Goal: Book appointment/travel/reservation

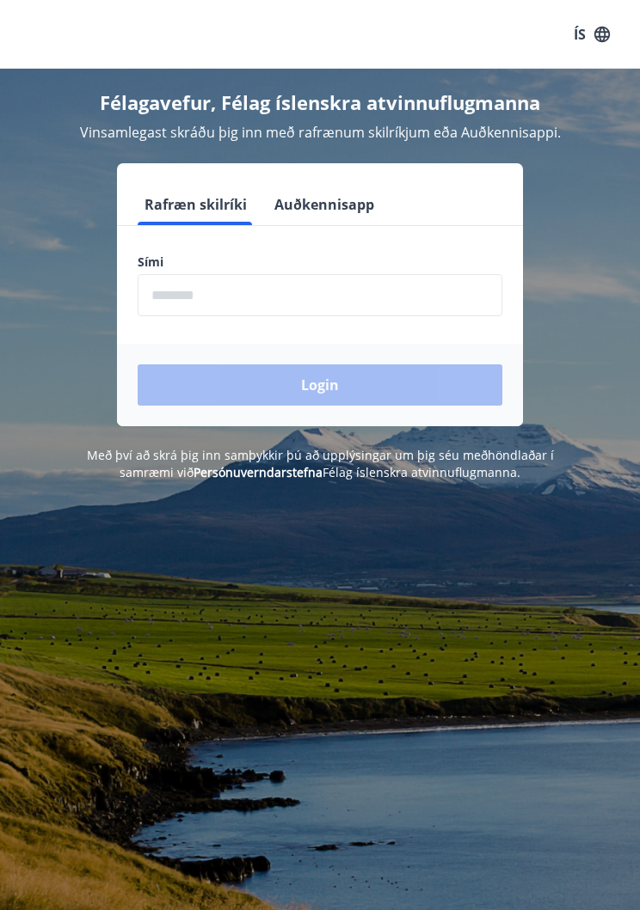
click at [264, 303] on input "phone" at bounding box center [320, 295] width 364 height 42
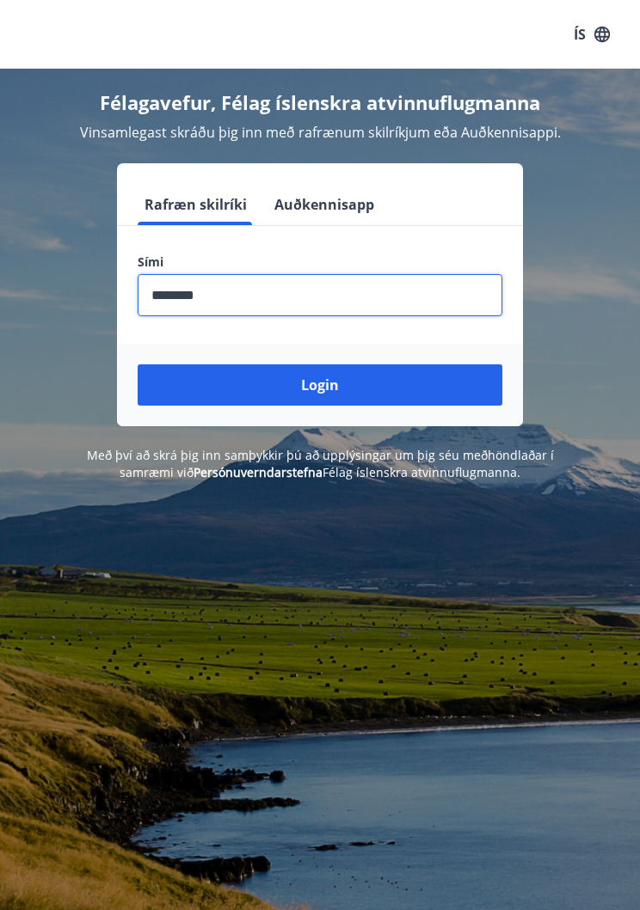
type input "********"
click at [336, 400] on button "Login" at bounding box center [320, 384] width 364 height 41
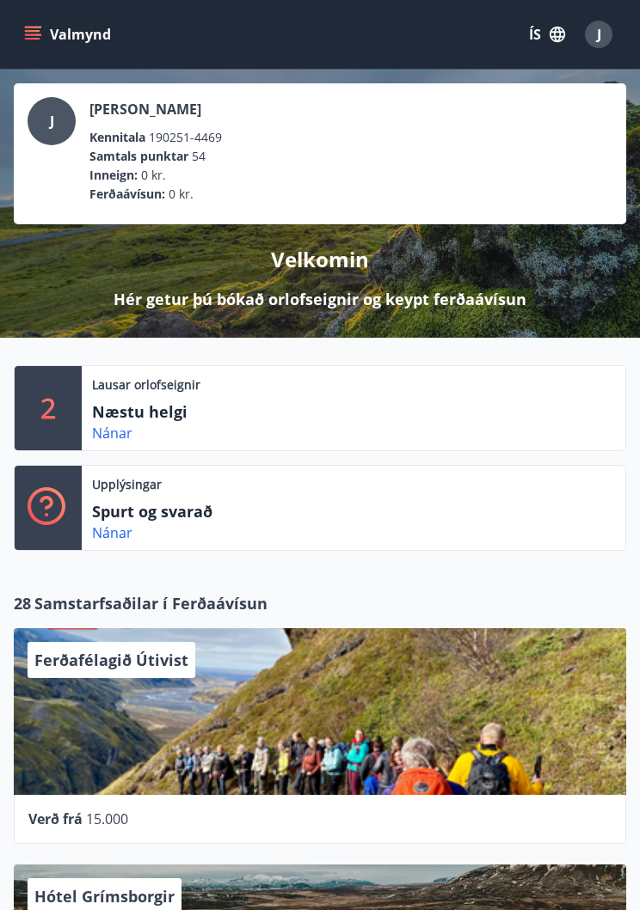
click at [117, 433] on link "Nánar" at bounding box center [112, 433] width 40 height 19
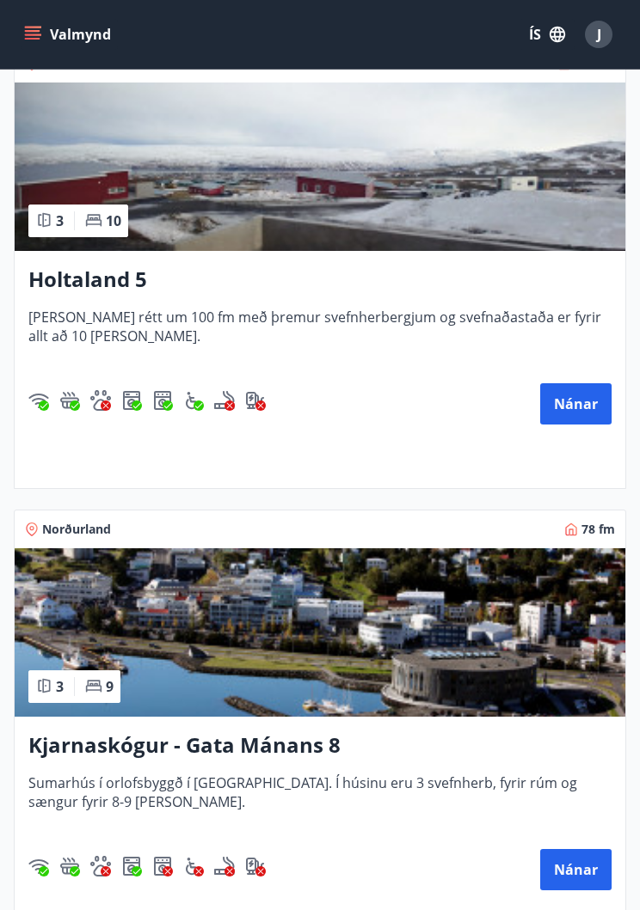
scroll to position [450, 0]
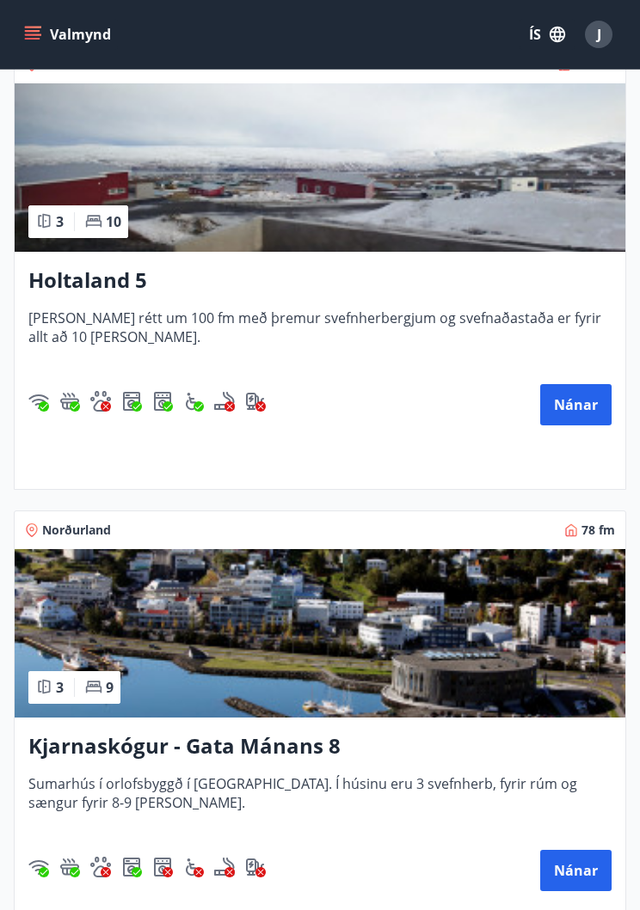
click at [585, 404] on button "Nánar" at bounding box center [575, 404] width 71 height 41
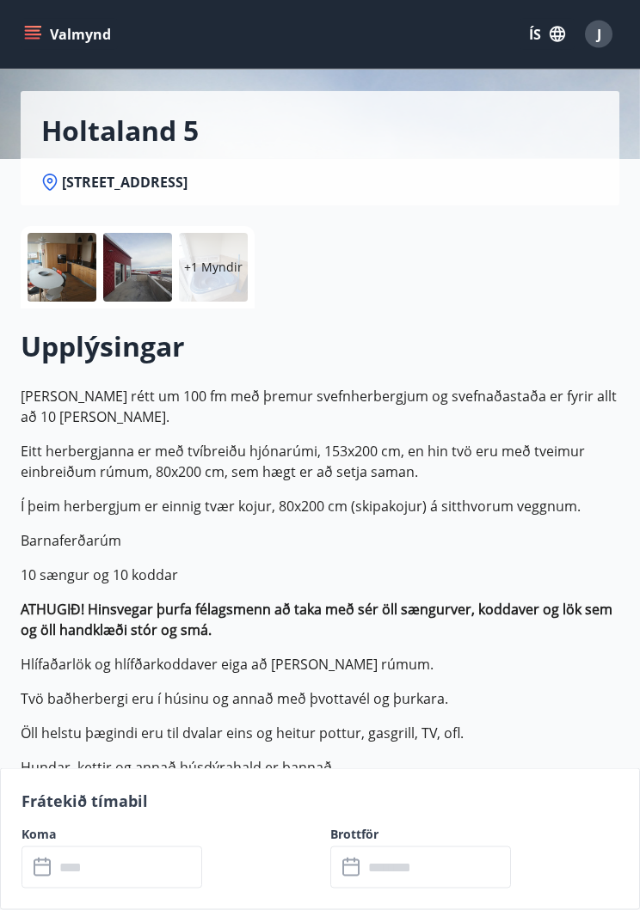
scroll to position [168, 0]
click at [62, 889] on input "text" at bounding box center [128, 868] width 148 height 42
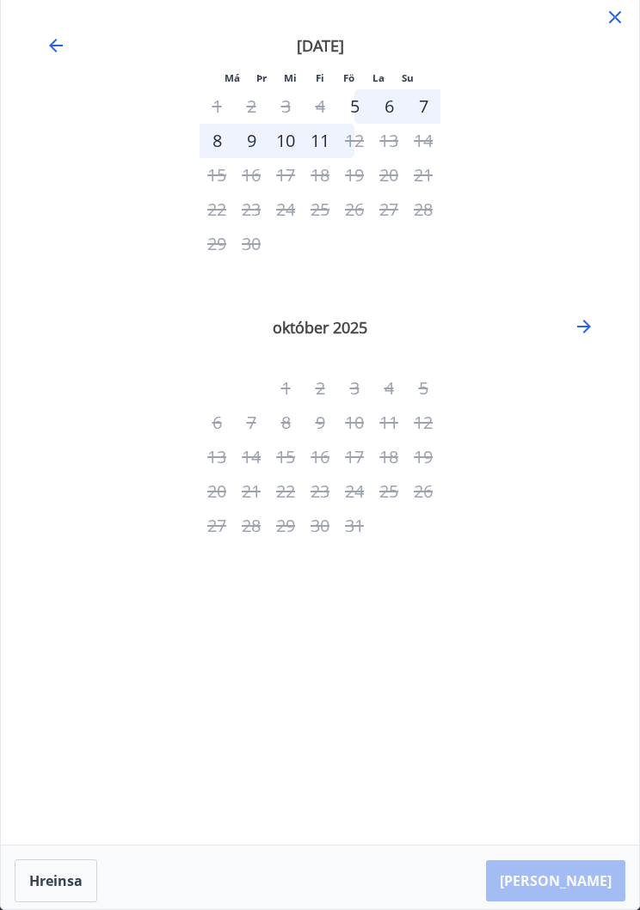
click at [623, 21] on icon at bounding box center [614, 17] width 21 height 21
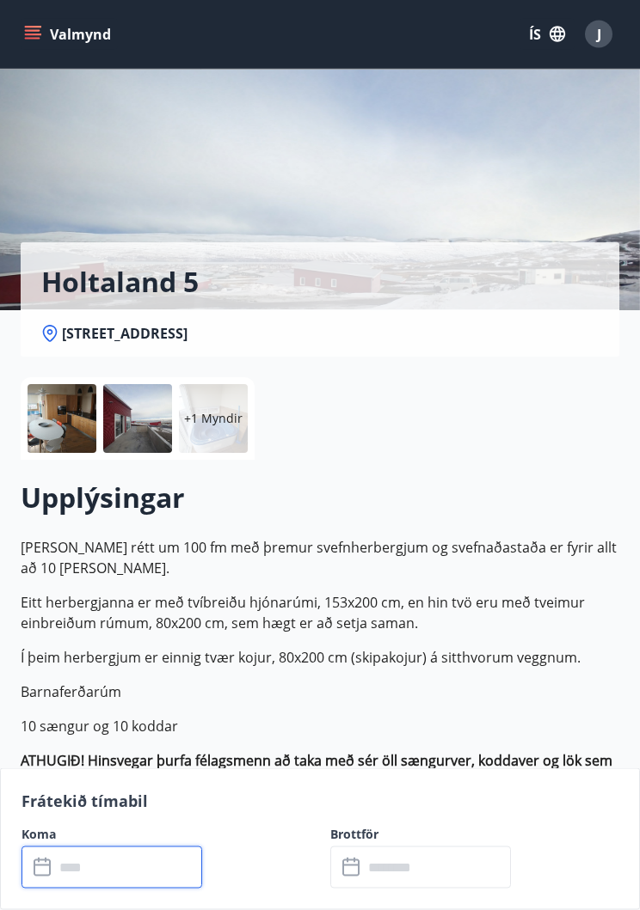
scroll to position [0, 0]
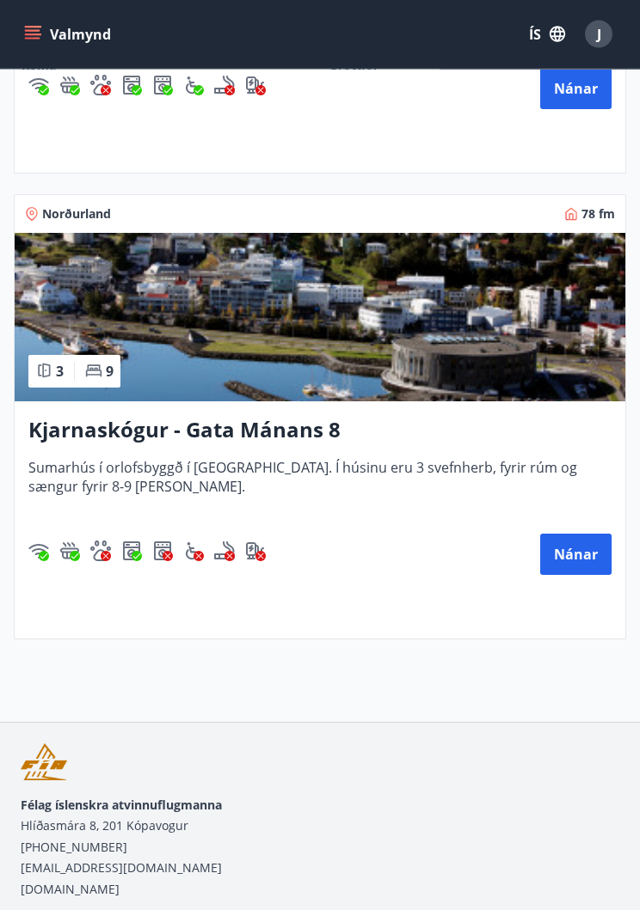
scroll to position [758, 0]
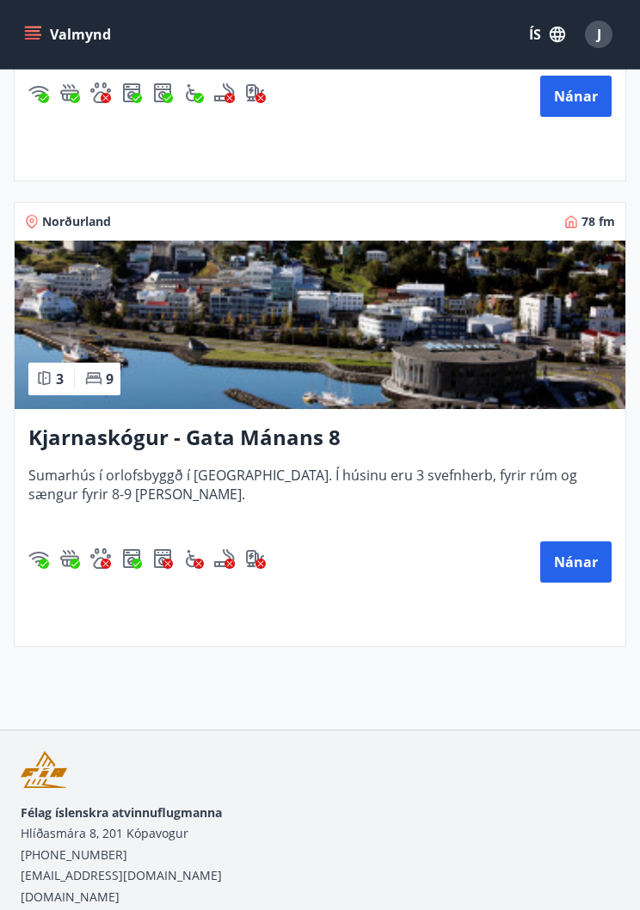
click at [577, 568] on button "Nánar" at bounding box center [575, 562] width 71 height 41
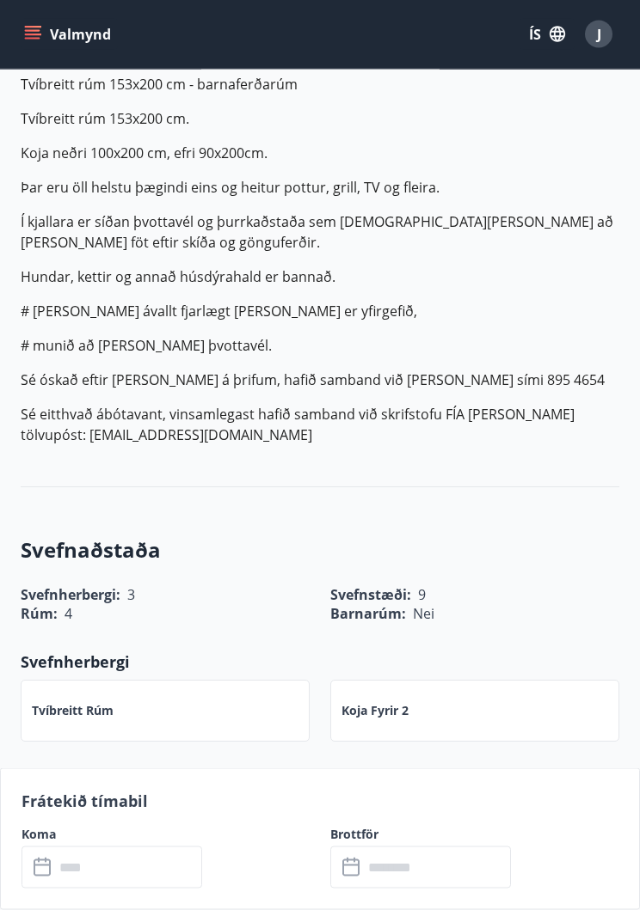
scroll to position [665, 0]
click at [56, 889] on input "text" at bounding box center [128, 868] width 148 height 42
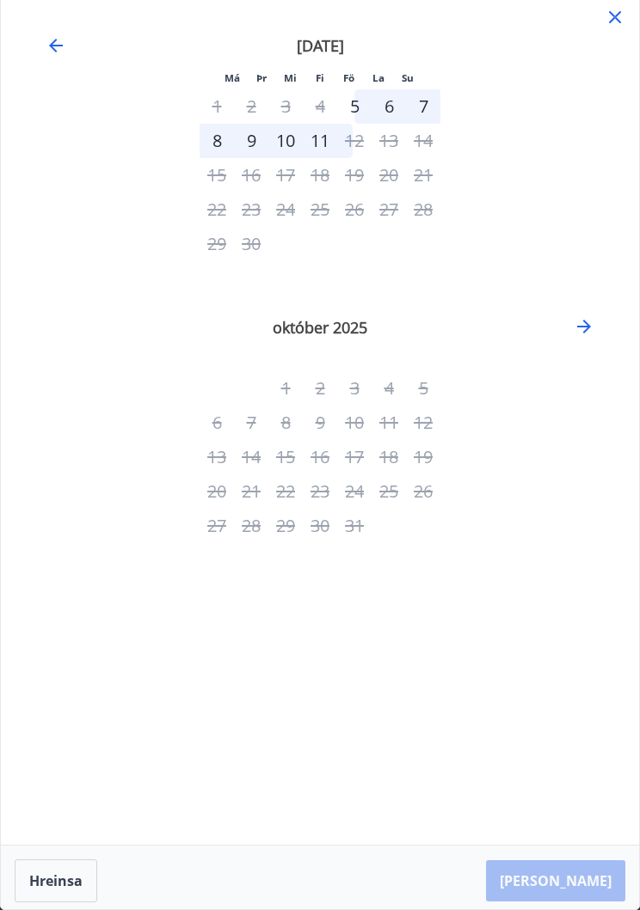
click at [621, 26] on icon at bounding box center [614, 17] width 21 height 21
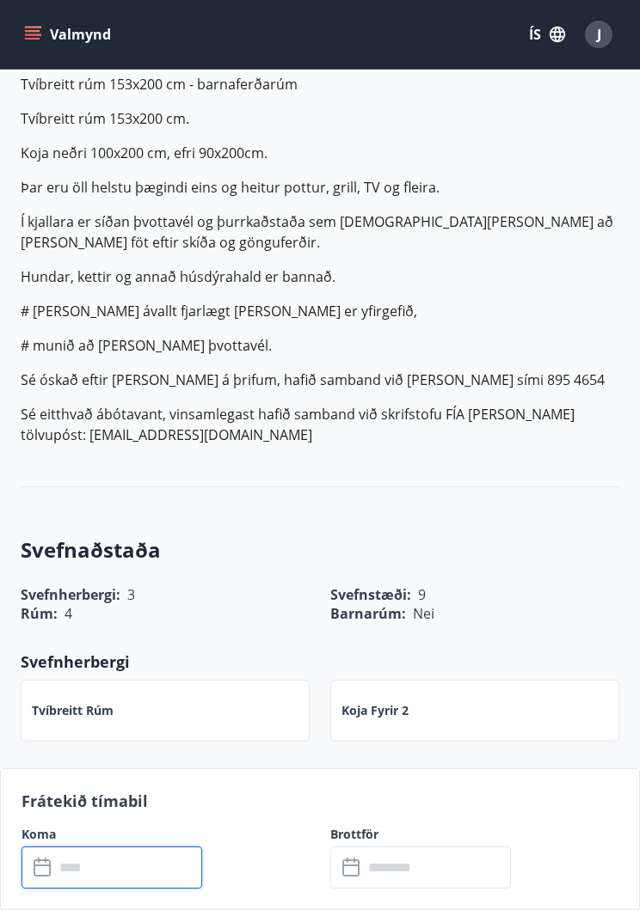
click at [605, 43] on div "J" at bounding box center [599, 35] width 28 height 28
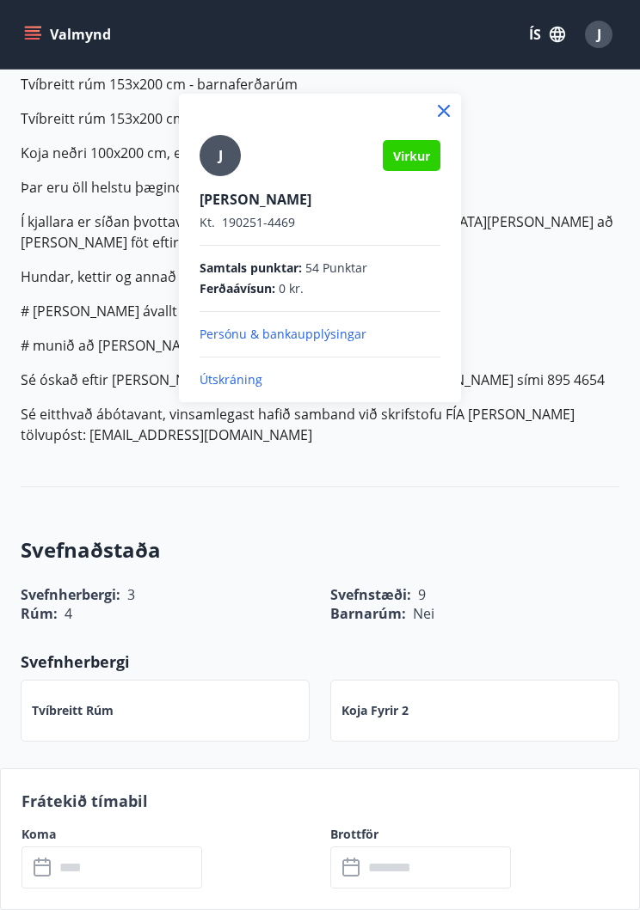
click at [248, 387] on p "Útskráning" at bounding box center [319, 379] width 241 height 17
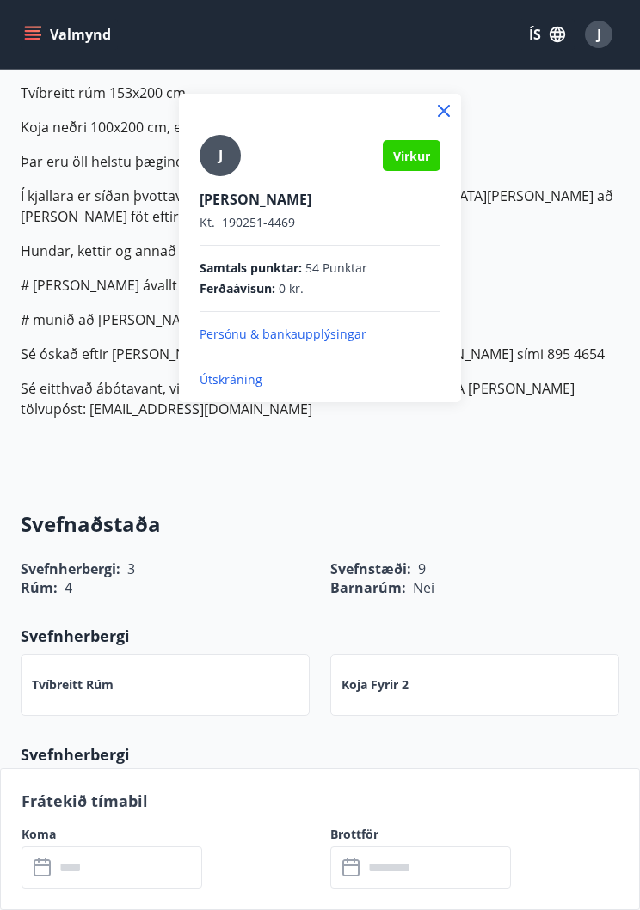
scroll to position [692, 0]
